Goal: Task Accomplishment & Management: Manage account settings

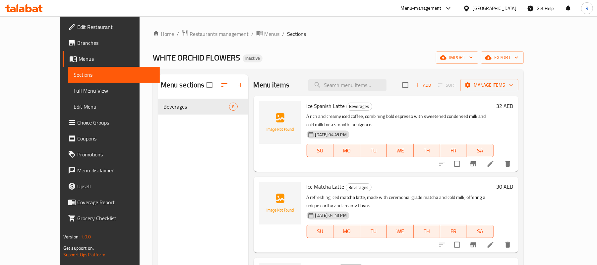
scroll to position [133, 0]
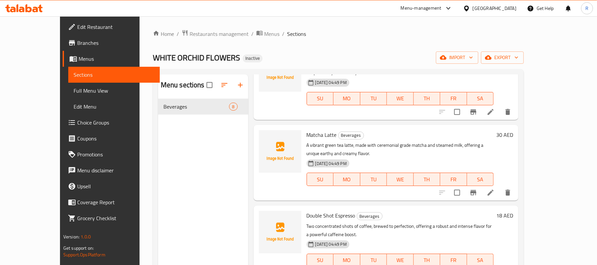
click at [324, 45] on div "Home / Restaurants management / Menus / Sections WHITE ORCHID FLOWERS Inactive …" at bounding box center [338, 187] width 371 height 315
click at [473, 54] on span "import" at bounding box center [458, 57] width 32 height 8
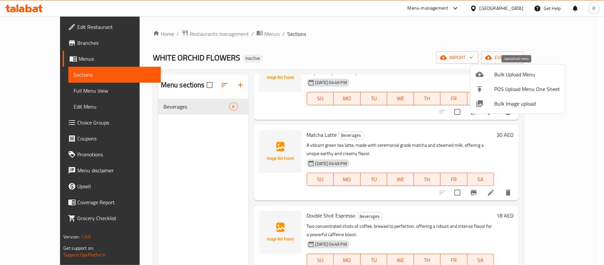
click at [509, 74] on span "Bulk Upload Menu" at bounding box center [527, 74] width 66 height 8
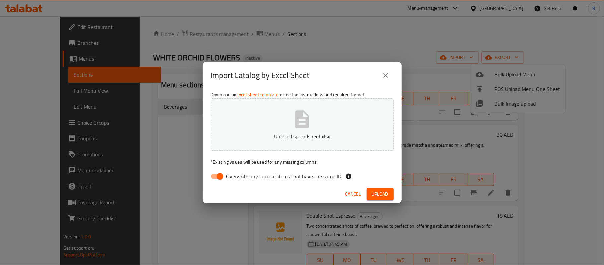
drag, startPoint x: 219, startPoint y: 176, endPoint x: 227, endPoint y: 177, distance: 8.0
click at [219, 176] on input "Overwrite any current items that have the same ID." at bounding box center [220, 176] width 38 height 13
checkbox input "false"
click at [376, 195] on span "Upload" at bounding box center [380, 194] width 17 height 8
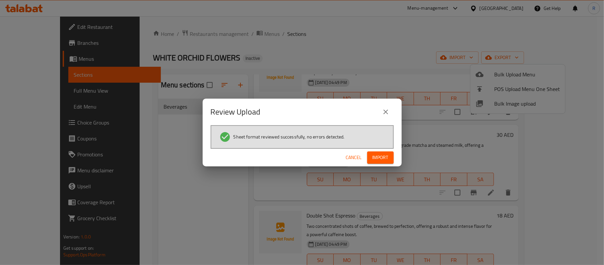
click at [381, 159] on span "Import" at bounding box center [381, 157] width 16 height 8
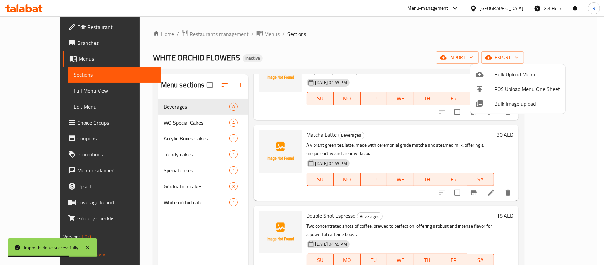
click at [53, 125] on div at bounding box center [302, 132] width 604 height 265
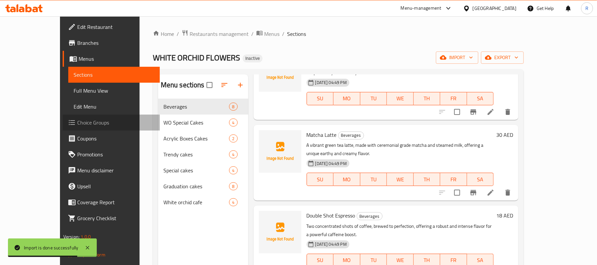
click at [77, 119] on span "Choice Groups" at bounding box center [115, 122] width 77 height 8
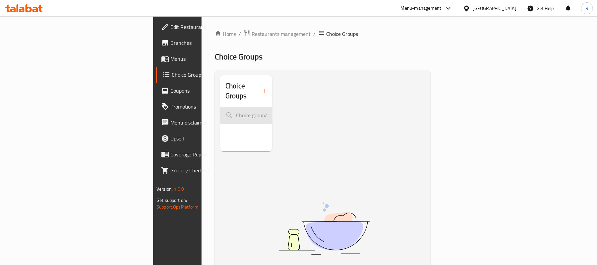
click at [220, 107] on input "search" at bounding box center [246, 115] width 52 height 17
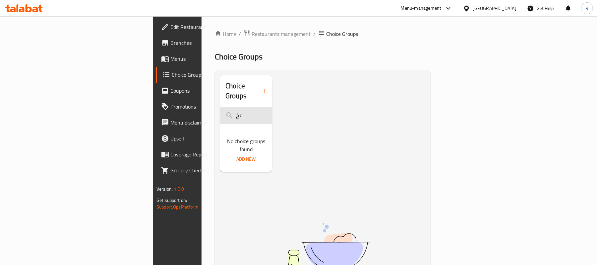
type input "غ"
type input "your choice"
click at [220, 107] on input "your choice" at bounding box center [246, 115] width 52 height 17
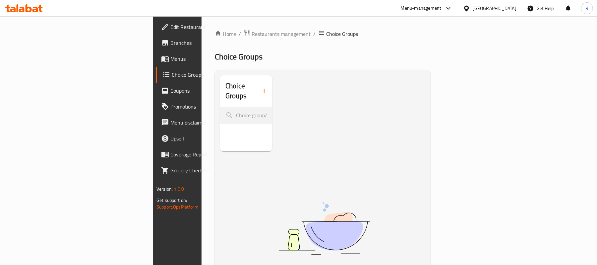
click at [220, 139] on div "Choice Groups" at bounding box center [246, 113] width 52 height 76
click at [256, 86] on button "button" at bounding box center [264, 91] width 16 height 16
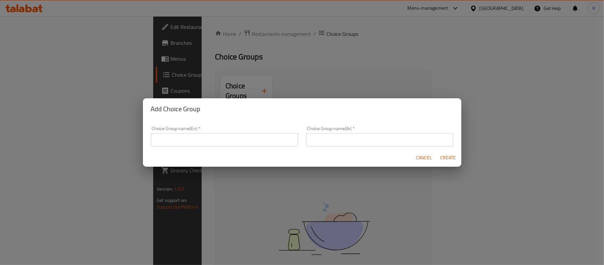
click at [200, 138] on input "text" at bounding box center [224, 139] width 147 height 13
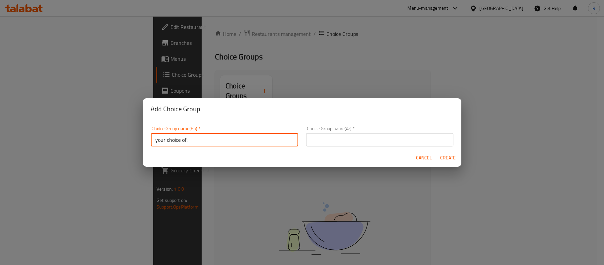
type input "your choice of:"
click at [370, 138] on input "text" at bounding box center [379, 139] width 147 height 13
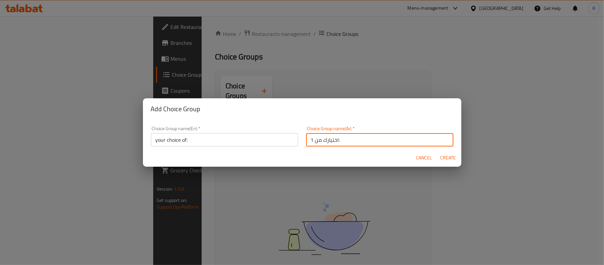
click at [311, 139] on input "اختيارك من 1:" at bounding box center [379, 139] width 147 height 13
type input "اختيارك من:"
click at [448, 157] on span "Create" at bounding box center [448, 158] width 16 height 8
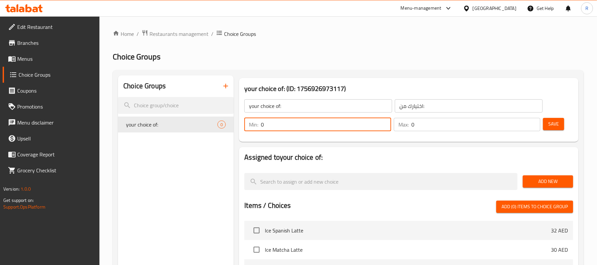
drag, startPoint x: 267, startPoint y: 124, endPoint x: 258, endPoint y: 127, distance: 9.3
click at [258, 127] on div "Min: 0 ​" at bounding box center [318, 124] width 147 height 13
type input "1"
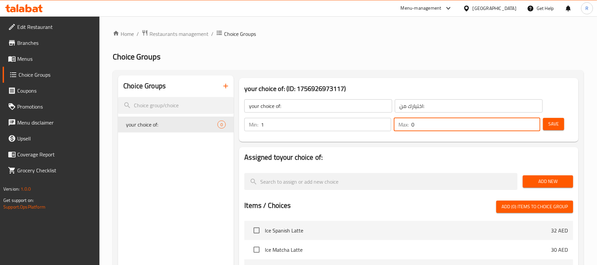
drag, startPoint x: 423, startPoint y: 125, endPoint x: 401, endPoint y: 128, distance: 22.5
click at [410, 126] on div "Max: 0 ​" at bounding box center [467, 124] width 147 height 13
type input "1"
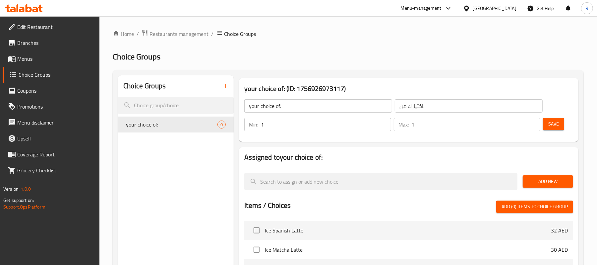
click at [399, 141] on div "your choice of: (ID: 1756926973117) your choice of: ​ اختيارك من: ​ Min: 1 ​ Ma…" at bounding box center [409, 110] width 340 height 64
click at [546, 123] on button "Save" at bounding box center [553, 124] width 21 height 12
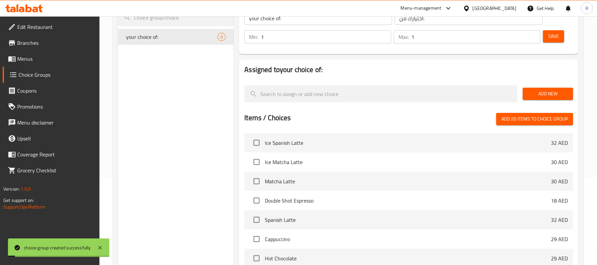
scroll to position [88, 0]
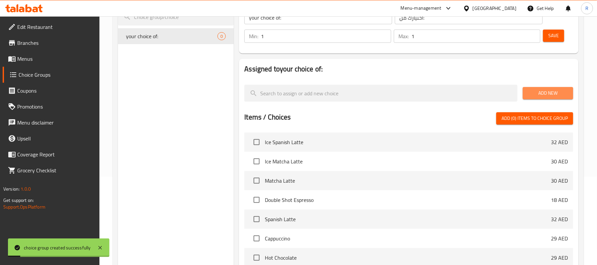
click at [537, 92] on span "Add New" at bounding box center [548, 93] width 40 height 8
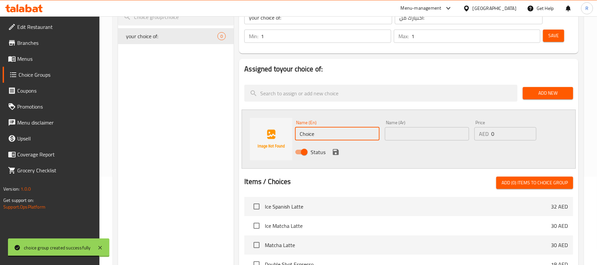
click at [315, 135] on input "Choice" at bounding box center [337, 133] width 84 height 13
paste input "colat"
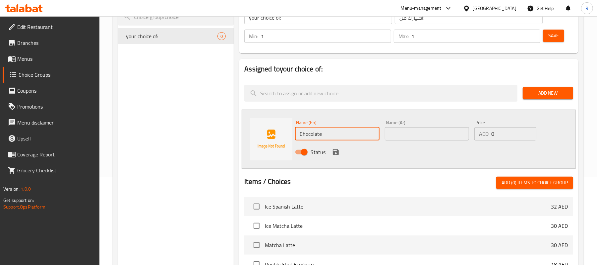
type input "Chocolate"
drag, startPoint x: 350, startPoint y: 120, endPoint x: 365, endPoint y: 118, distance: 15.0
click at [350, 120] on div "Name (En) Chocolate Name (En)" at bounding box center [337, 130] width 84 height 20
click at [410, 130] on input "text" at bounding box center [427, 133] width 84 height 13
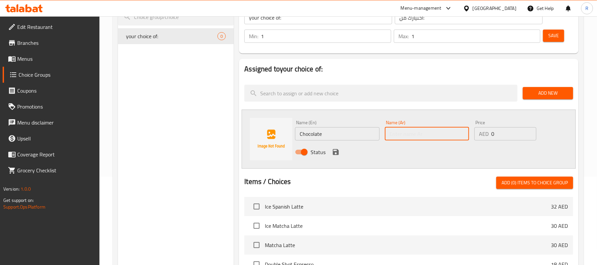
paste input "الشوكولاتة"
type input "الشوكولاتة"
click at [381, 157] on div "Status" at bounding box center [427, 152] width 269 height 18
click at [336, 150] on icon "save" at bounding box center [336, 152] width 8 height 8
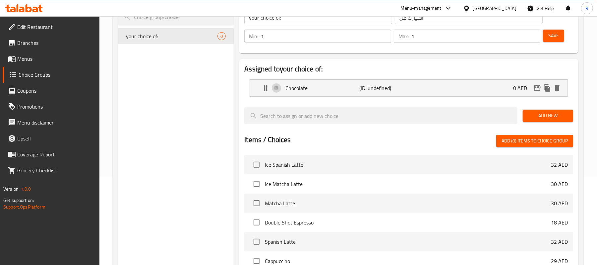
click at [547, 110] on button "Add New" at bounding box center [548, 115] width 50 height 12
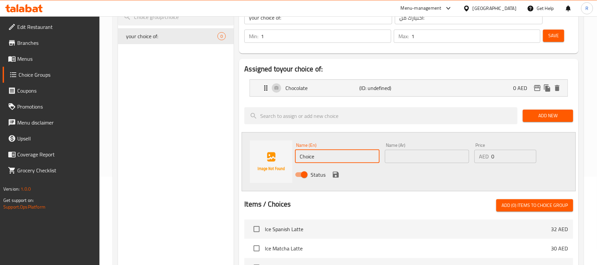
click at [329, 151] on input "Choice" at bounding box center [337, 156] width 84 height 13
paste input "Red Velvet"
type input "Red Velvet"
click at [376, 136] on div "Name (En) Red Velvet Name (En) Name (Ar) Name (Ar) Price AED 0 Price Status" at bounding box center [409, 161] width 334 height 59
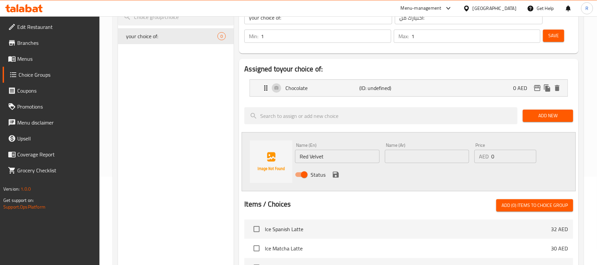
click at [412, 161] on input "text" at bounding box center [427, 156] width 84 height 13
paste input "ريد فيلفيت"
type input "ريد فيلفيت"
click at [335, 173] on icon "save" at bounding box center [336, 175] width 8 height 8
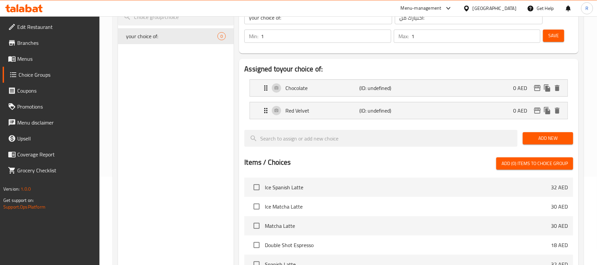
click at [537, 142] on span "Add New" at bounding box center [548, 138] width 40 height 8
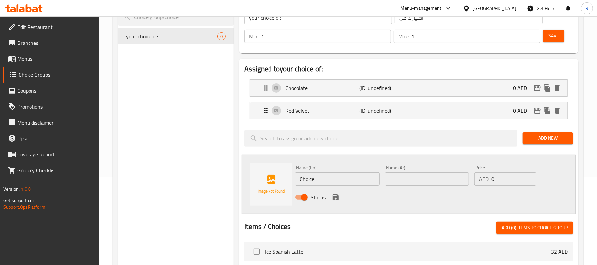
click at [322, 178] on input "Choice" at bounding box center [337, 178] width 84 height 13
paste input "Vanilla"
type input "Vanilla"
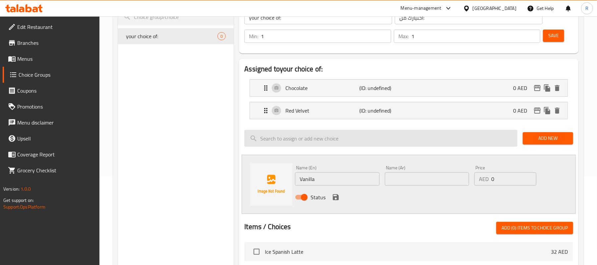
click at [367, 137] on input "search" at bounding box center [381, 138] width 273 height 17
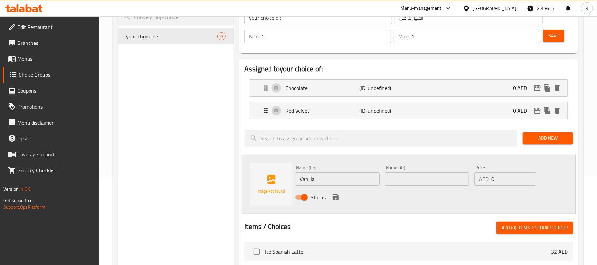
click at [414, 176] on input "text" at bounding box center [427, 178] width 84 height 13
paste input "الفانيليا"
type input "الفانيليا"
click at [355, 214] on div at bounding box center [409, 213] width 329 height 5
click at [335, 198] on icon "save" at bounding box center [336, 197] width 8 height 8
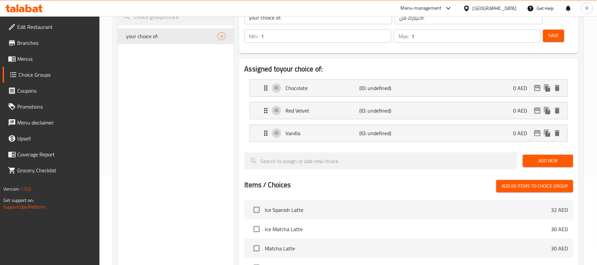
click at [342, 185] on div "Items / Choices Add (0) items to choice group" at bounding box center [409, 186] width 329 height 12
drag, startPoint x: 522, startPoint y: 163, endPoint x: 526, endPoint y: 163, distance: 4.3
click at [523, 163] on div "Add New" at bounding box center [549, 161] width 56 height 22
click at [532, 162] on span "Add New" at bounding box center [548, 161] width 40 height 8
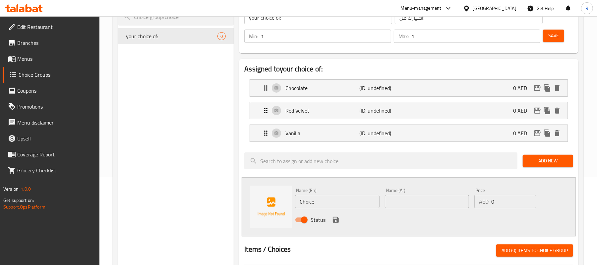
click at [330, 206] on input "Choice" at bounding box center [337, 201] width 84 height 13
paste input "Vanilla with Strawberry"
type input "Vanilla with Strawberry"
click at [356, 239] on div at bounding box center [409, 236] width 329 height 5
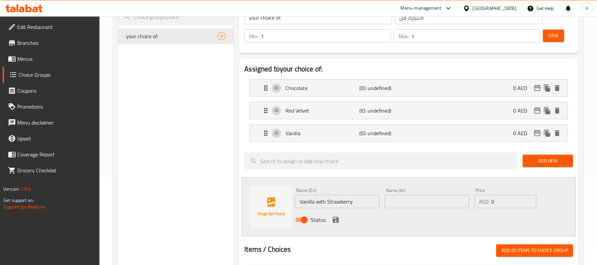
click at [424, 197] on input "text" at bounding box center [427, 201] width 84 height 13
paste input "فانيليا مع فراولة"
type input "فانيليا مع فراولة"
click at [417, 234] on div "Name (En) Vanilla with Strawberry Name (En) Name (Ar) فانيليا مع فراولة Name (A…" at bounding box center [409, 206] width 334 height 59
click at [334, 219] on icon "save" at bounding box center [336, 220] width 8 height 8
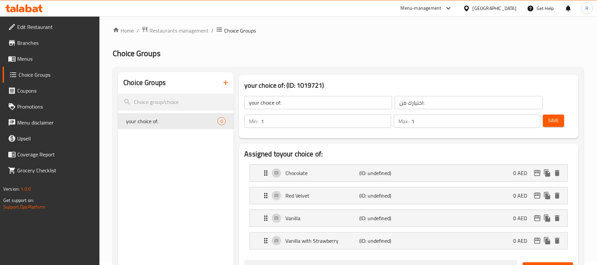
scroll to position [0, 0]
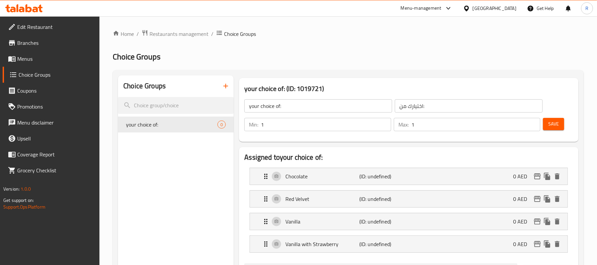
click at [555, 127] on span "Save" at bounding box center [554, 124] width 11 height 8
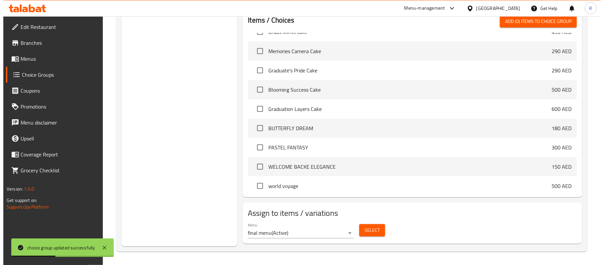
scroll to position [500, 0]
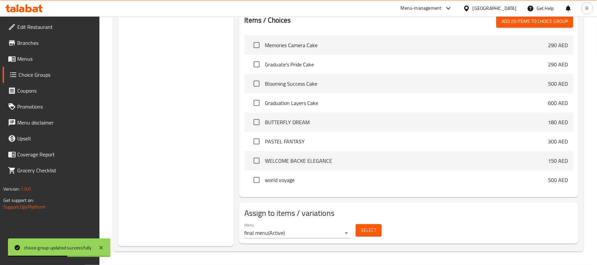
click at [373, 226] on span "Select" at bounding box center [368, 230] width 15 height 8
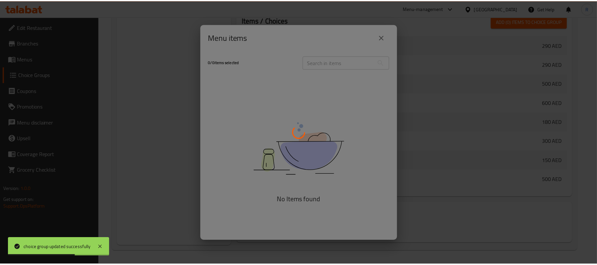
scroll to position [550, 0]
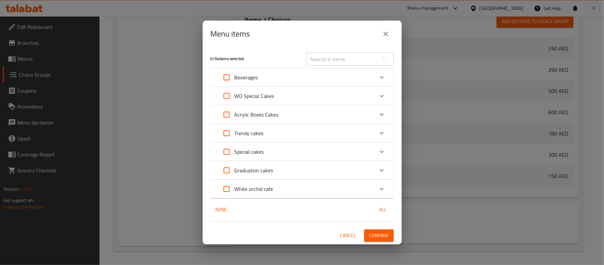
click at [230, 96] on input "Expand" at bounding box center [227, 96] width 16 height 16
checkbox input "true"
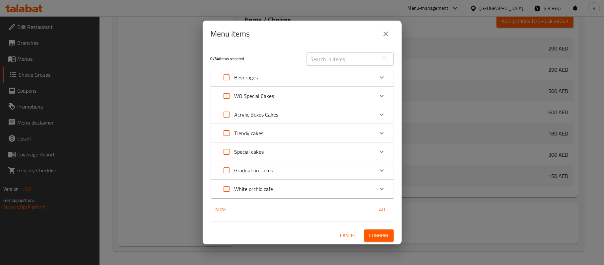
checkbox input "true"
click at [226, 115] on input "Expand" at bounding box center [227, 114] width 16 height 16
checkbox input "true"
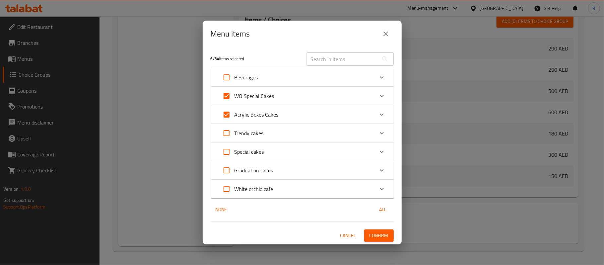
click at [227, 131] on input "Expand" at bounding box center [227, 133] width 16 height 16
checkbox input "true"
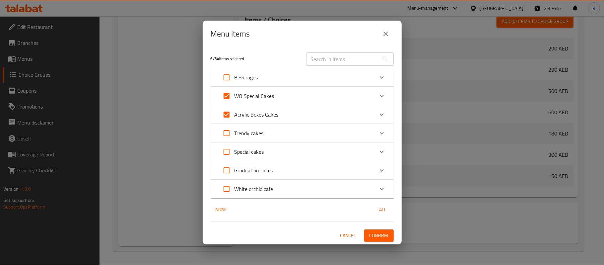
checkbox input "true"
click at [227, 149] on input "Expand" at bounding box center [227, 152] width 16 height 16
checkbox input "true"
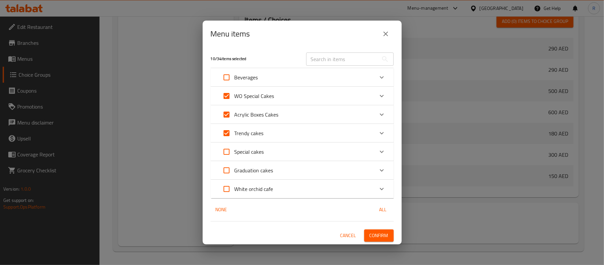
checkbox input "true"
click at [228, 167] on input "Expand" at bounding box center [227, 170] width 16 height 16
checkbox input "true"
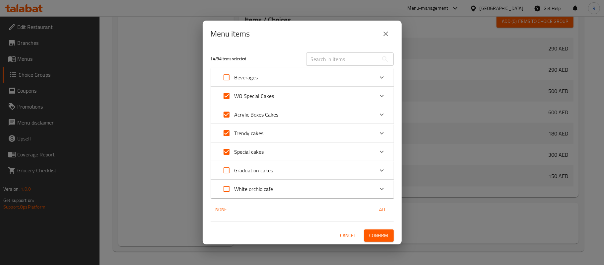
checkbox input "true"
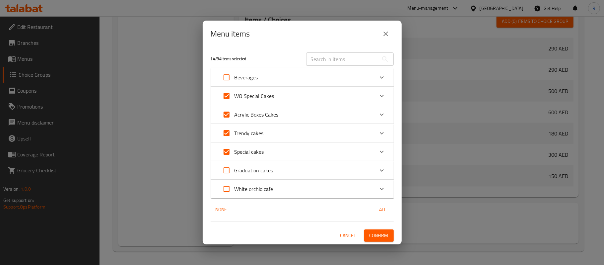
checkbox input "true"
click at [377, 234] on span "Confirm" at bounding box center [379, 235] width 19 height 8
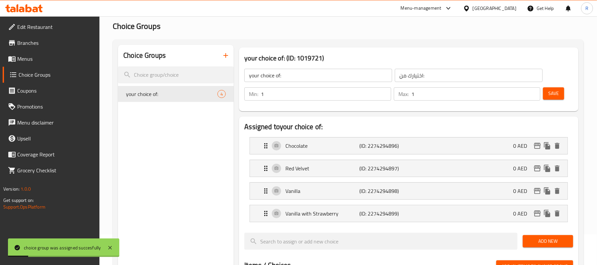
scroll to position [11, 0]
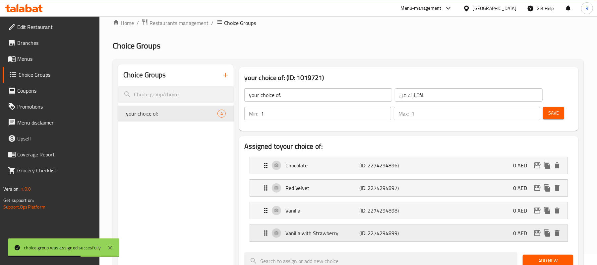
click at [354, 240] on div "Vanilla with Strawberry (ID: 2274294899) 0 AED" at bounding box center [411, 233] width 298 height 17
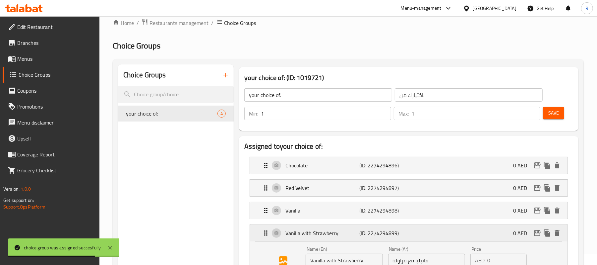
click at [354, 239] on div "Vanilla with Strawberry (ID: 2274294899) 0 AED" at bounding box center [411, 233] width 298 height 17
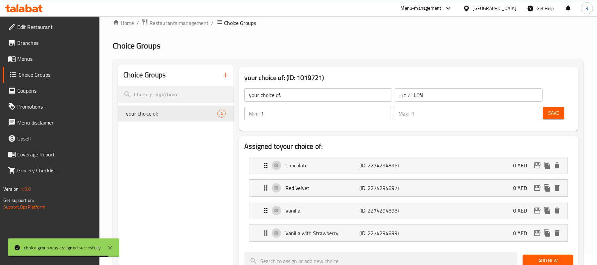
click at [74, 55] on span "Menus" at bounding box center [55, 59] width 77 height 8
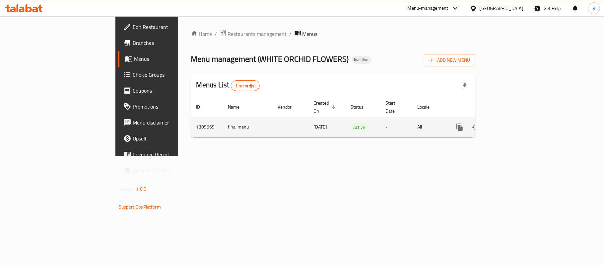
click at [512, 123] on icon "enhanced table" at bounding box center [508, 127] width 8 height 8
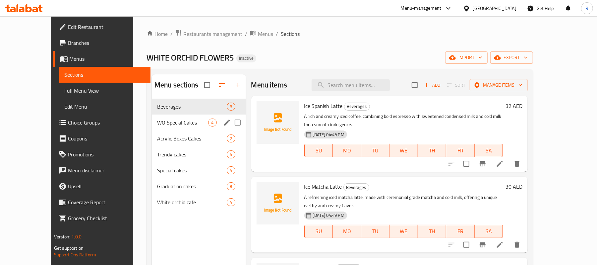
click at [155, 127] on div "WO Special Cakes 4" at bounding box center [199, 122] width 94 height 16
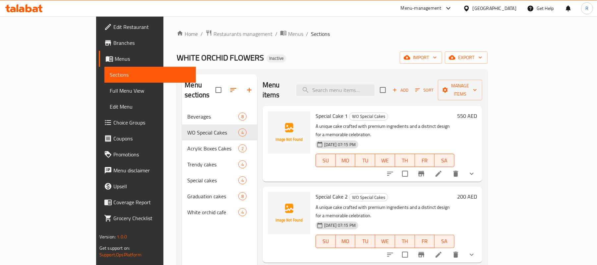
click at [480, 166] on button "show more" at bounding box center [472, 174] width 16 height 16
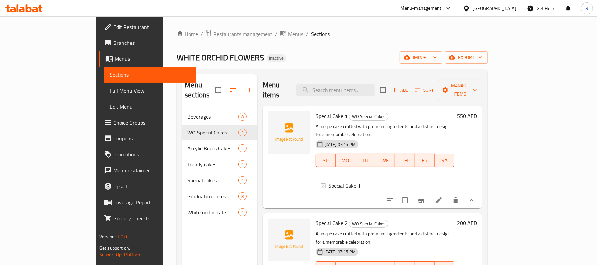
click at [476, 196] on icon "show more" at bounding box center [472, 200] width 8 height 8
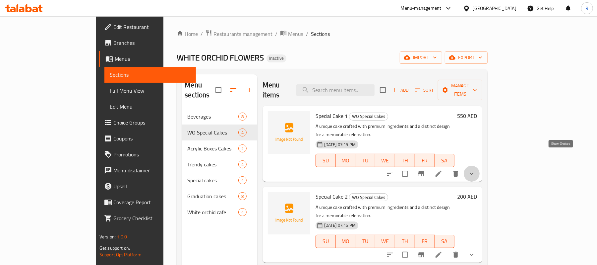
click at [476, 170] on icon "show more" at bounding box center [472, 174] width 8 height 8
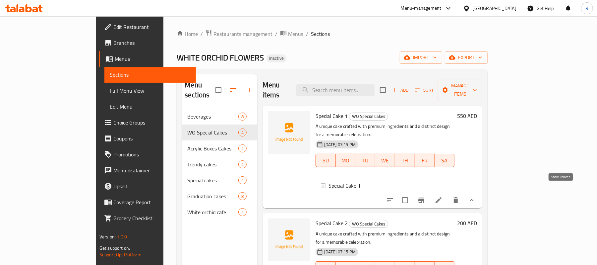
click at [476, 196] on icon "show more" at bounding box center [472, 200] width 8 height 8
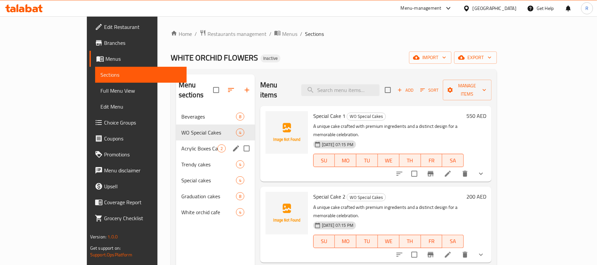
click at [181, 144] on span "Acrylic Boxes Cakes" at bounding box center [199, 148] width 36 height 8
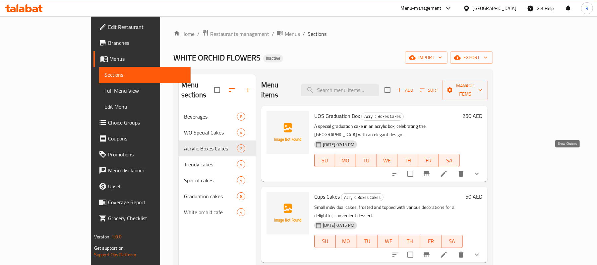
click at [481, 170] on icon "show more" at bounding box center [477, 174] width 8 height 8
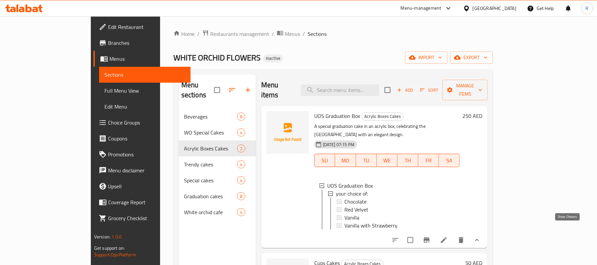
click at [481, 236] on icon "show more" at bounding box center [477, 240] width 8 height 8
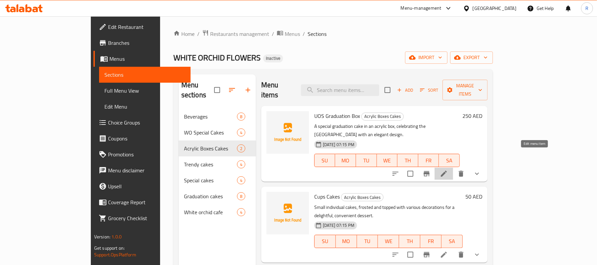
click at [448, 170] on icon at bounding box center [444, 174] width 8 height 8
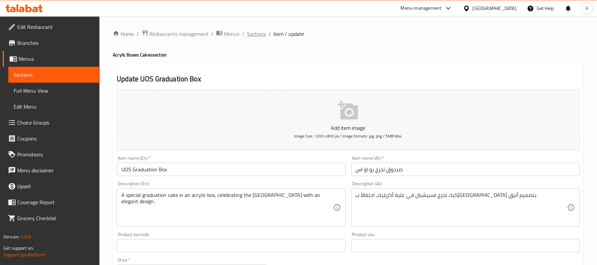
click at [252, 36] on span "Sections" at bounding box center [256, 34] width 19 height 8
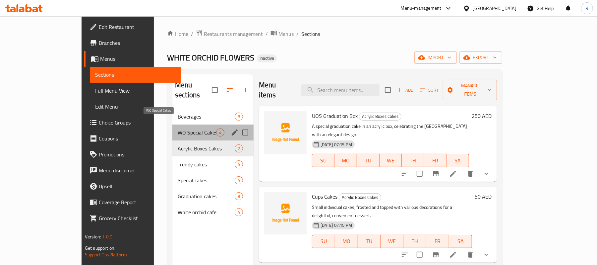
click at [178, 128] on span "WO Special Cakes" at bounding box center [197, 132] width 38 height 8
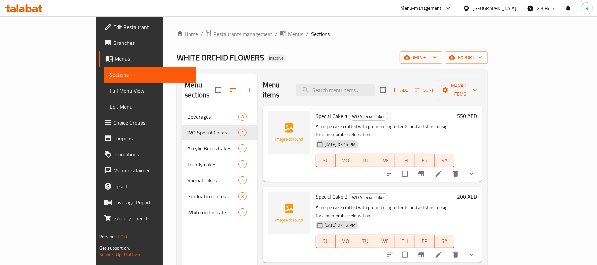
click at [110, 88] on span "Full Menu View" at bounding box center [150, 91] width 81 height 8
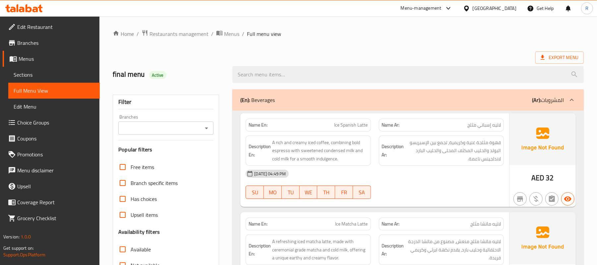
click at [571, 97] on icon at bounding box center [572, 100] width 8 height 8
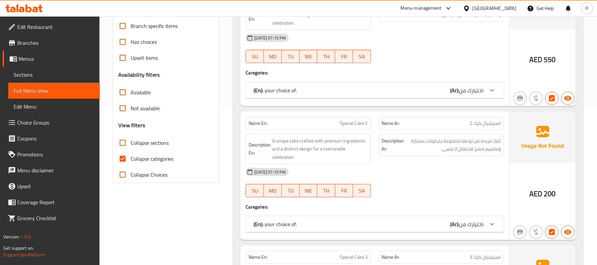
scroll to position [177, 0]
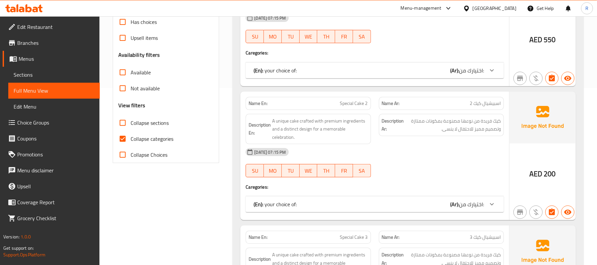
click at [122, 139] on input "Collapse categories" at bounding box center [123, 139] width 16 height 16
checkbox input "false"
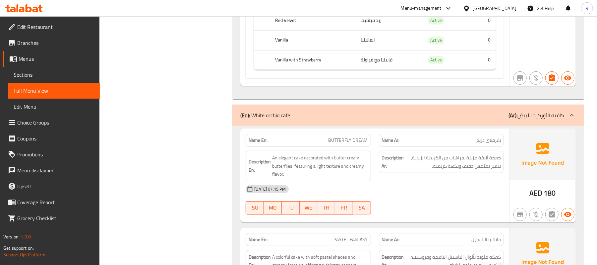
scroll to position [5526, 0]
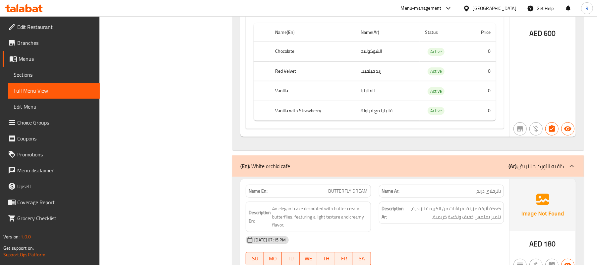
click at [74, 56] on span "Menus" at bounding box center [57, 59] width 76 height 8
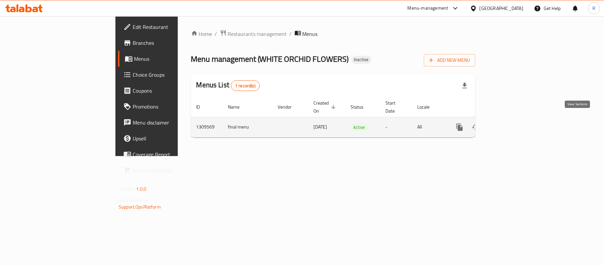
click at [512, 123] on icon "enhanced table" at bounding box center [508, 127] width 8 height 8
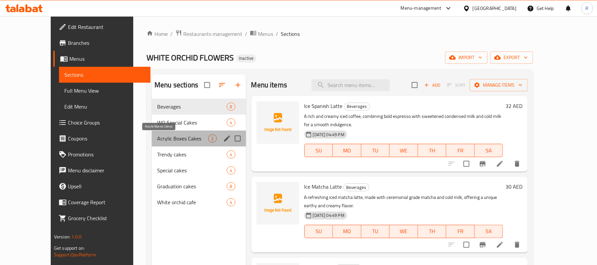
click at [164, 137] on span "Acrylic Boxes Cakes" at bounding box center [182, 138] width 51 height 8
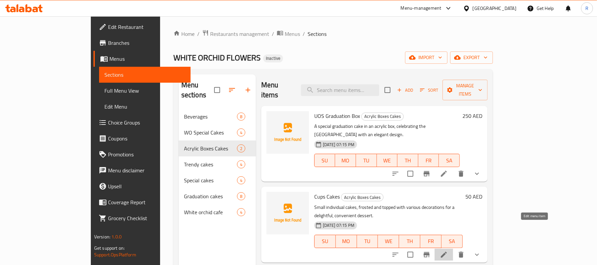
click at [447, 251] on icon at bounding box center [444, 254] width 6 height 6
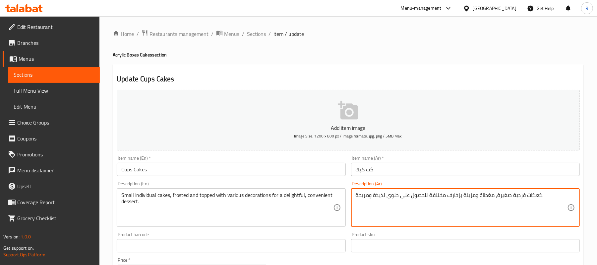
drag, startPoint x: 462, startPoint y: 196, endPoint x: 474, endPoint y: 194, distance: 11.7
type textarea "كعكات فردية صغيرة، مغطاة و فروستيد بزخارف مختلفة للحصول على حلوى لذيذة ومريحة."
click at [345, 232] on div "Product barcode Product barcode" at bounding box center [231, 242] width 234 height 26
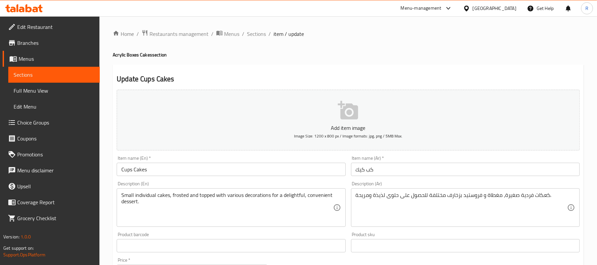
scroll to position [215, 0]
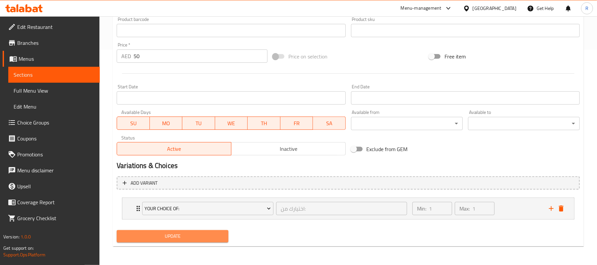
click at [217, 238] on span "Update" at bounding box center [172, 236] width 101 height 8
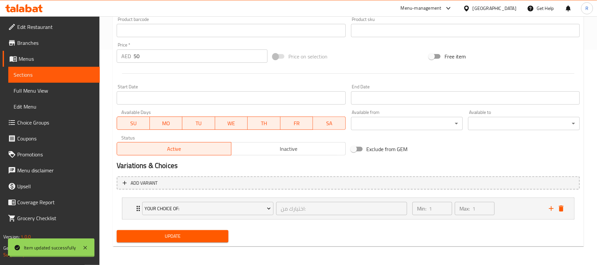
click at [217, 238] on span "Update" at bounding box center [172, 236] width 101 height 8
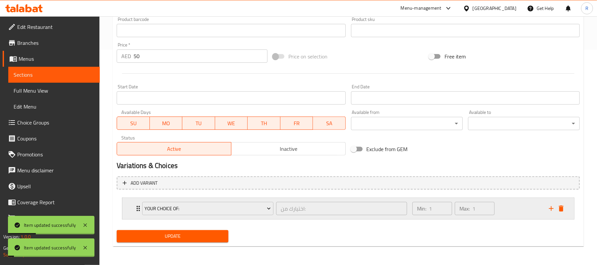
click at [136, 207] on icon "Expand" at bounding box center [138, 208] width 8 height 8
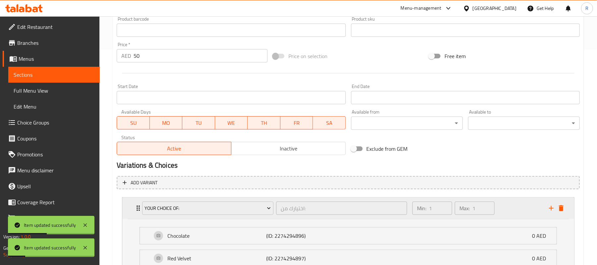
click at [136, 207] on icon "Expand" at bounding box center [138, 208] width 8 height 8
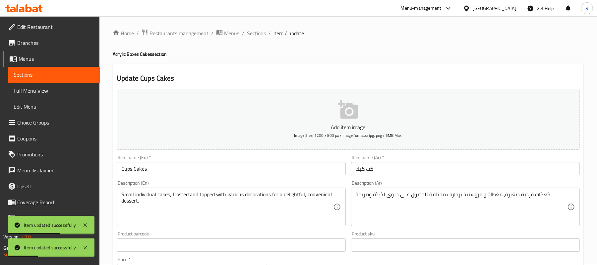
scroll to position [0, 0]
click at [48, 87] on span "Full Menu View" at bounding box center [54, 91] width 81 height 8
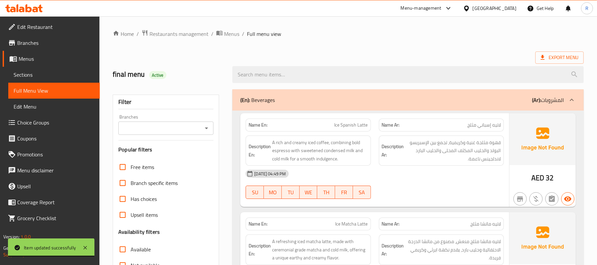
click at [571, 96] on icon at bounding box center [572, 100] width 8 height 8
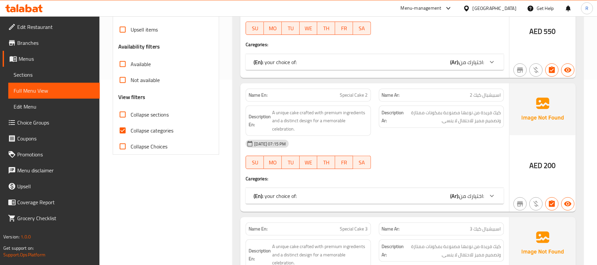
scroll to position [177, 0]
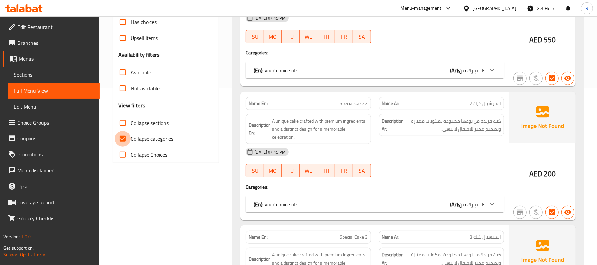
click at [125, 136] on input "Collapse categories" at bounding box center [123, 139] width 16 height 16
checkbox input "false"
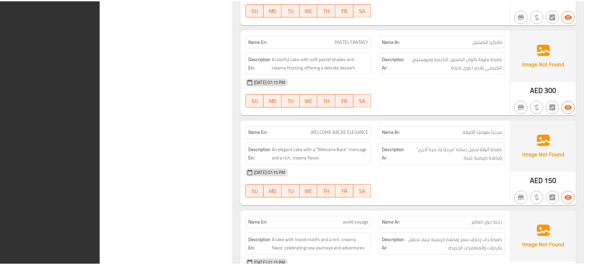
scroll to position [5836, 0]
